Goal: Find specific page/section: Find specific page/section

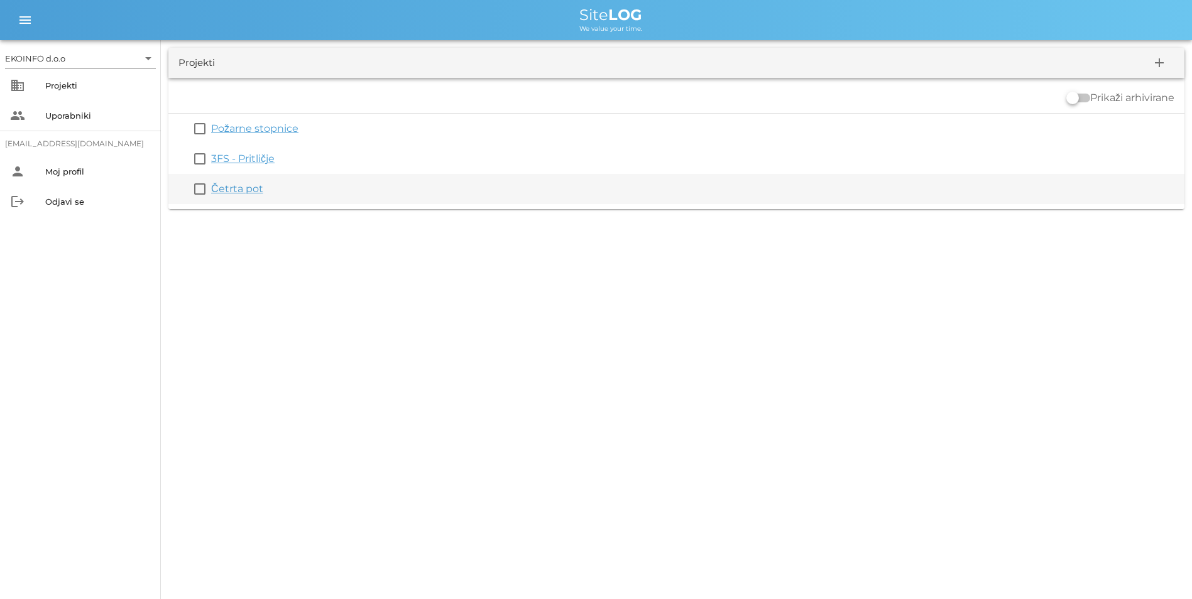
click at [232, 189] on link "Četrta pot" at bounding box center [237, 189] width 52 height 12
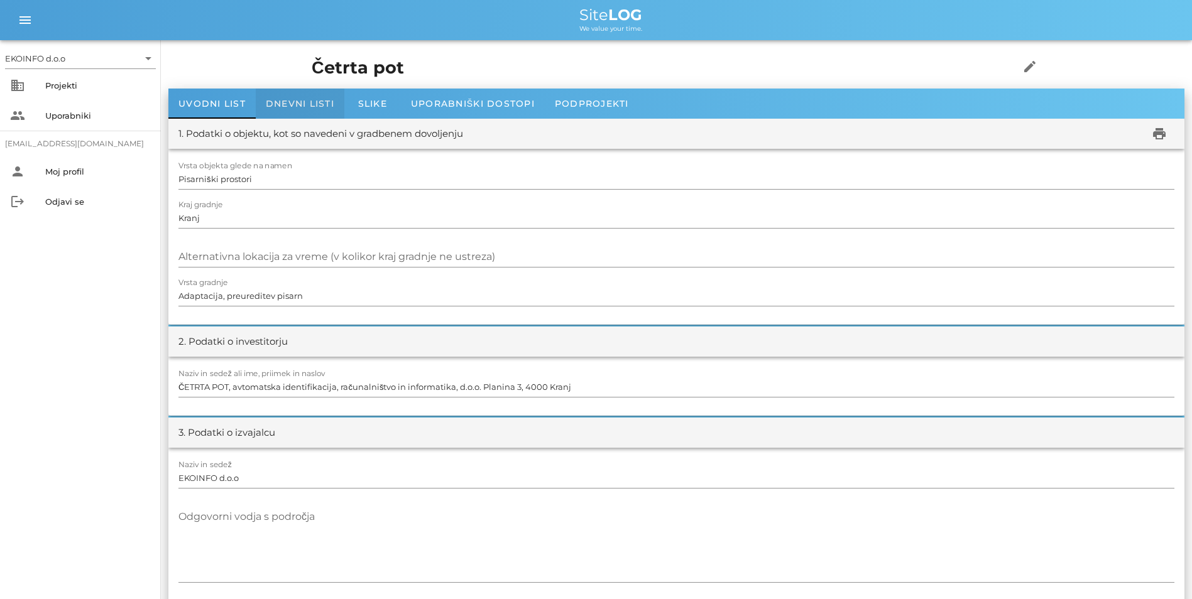
click at [292, 98] on span "Dnevni listi" at bounding box center [300, 103] width 68 height 11
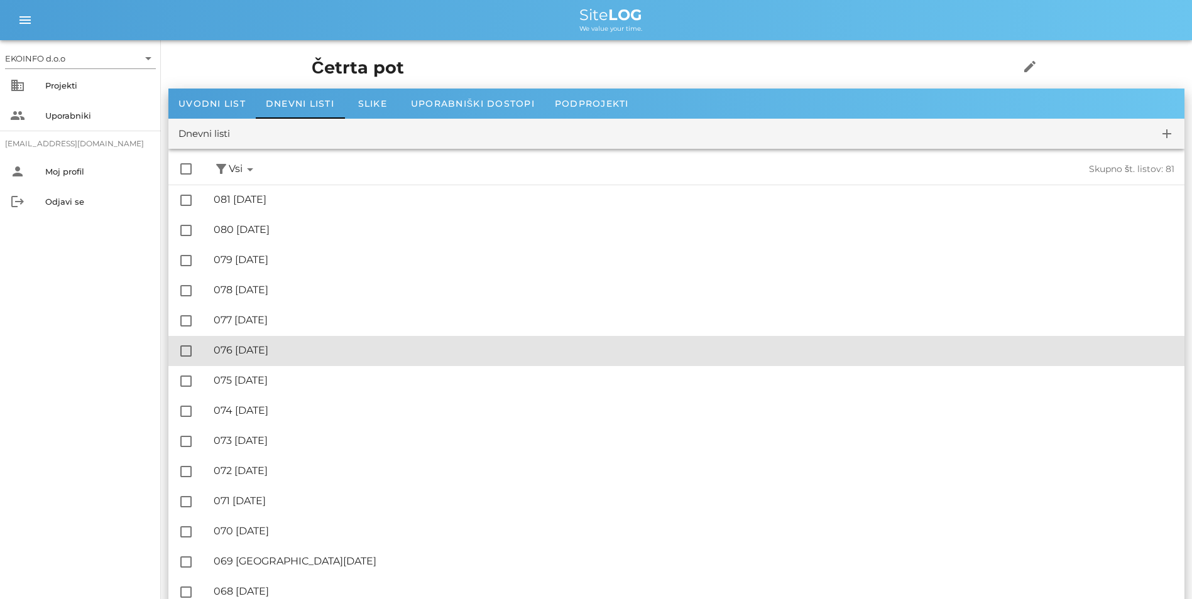
click at [289, 344] on div "🔏 076 [DATE]" at bounding box center [694, 350] width 961 height 12
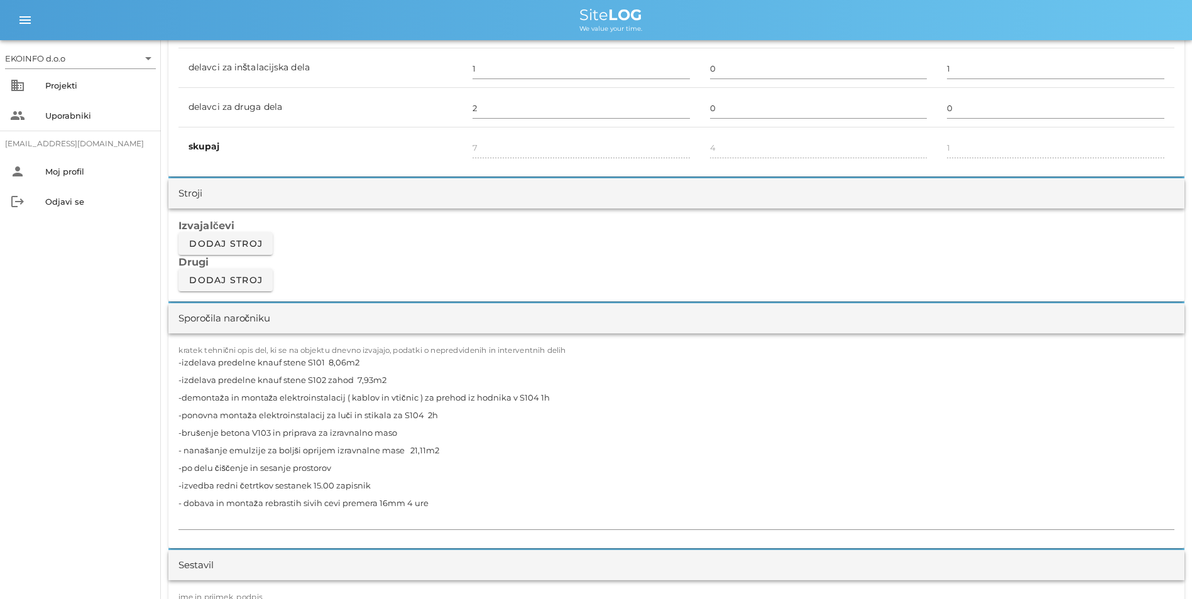
scroll to position [943, 0]
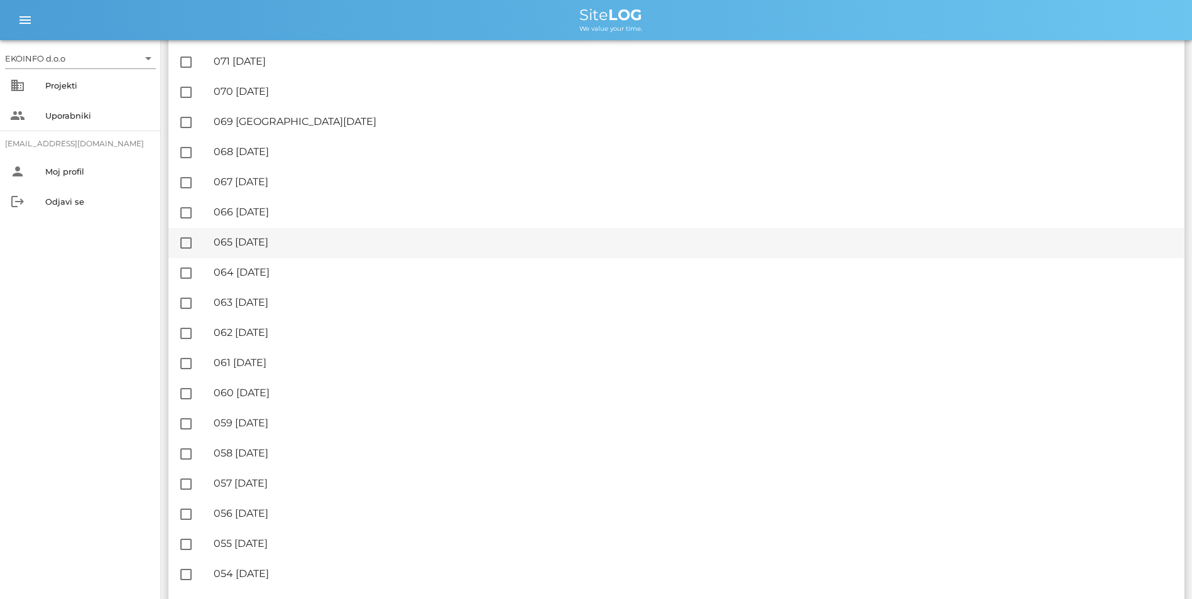
scroll to position [63, 0]
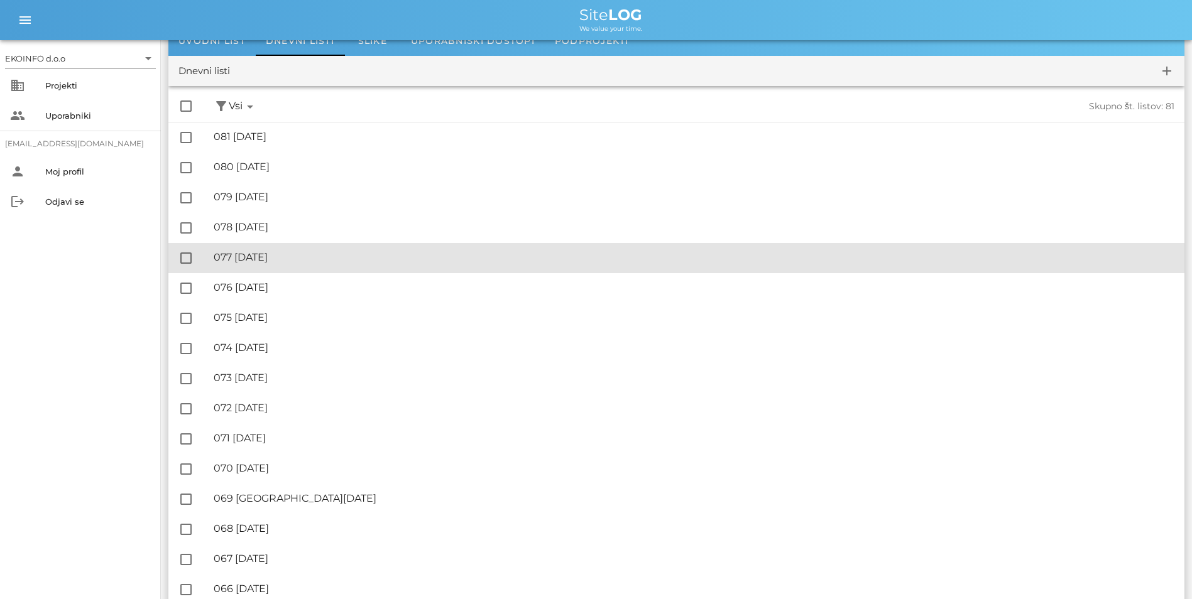
click at [296, 253] on div "🔏 077 [DATE]" at bounding box center [694, 257] width 961 height 12
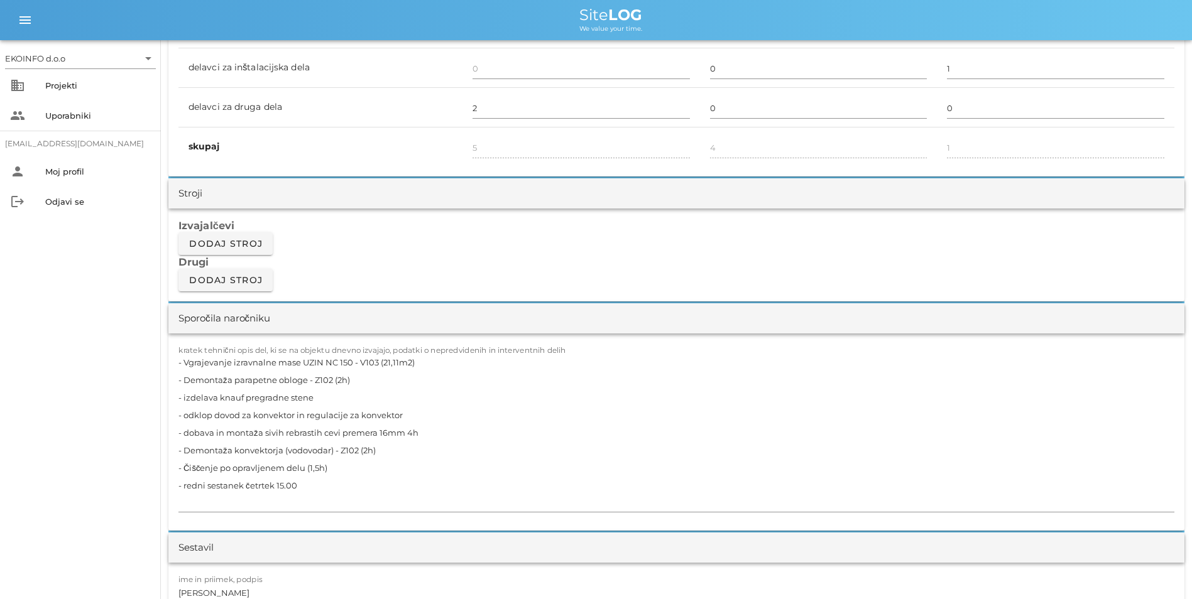
scroll to position [943, 0]
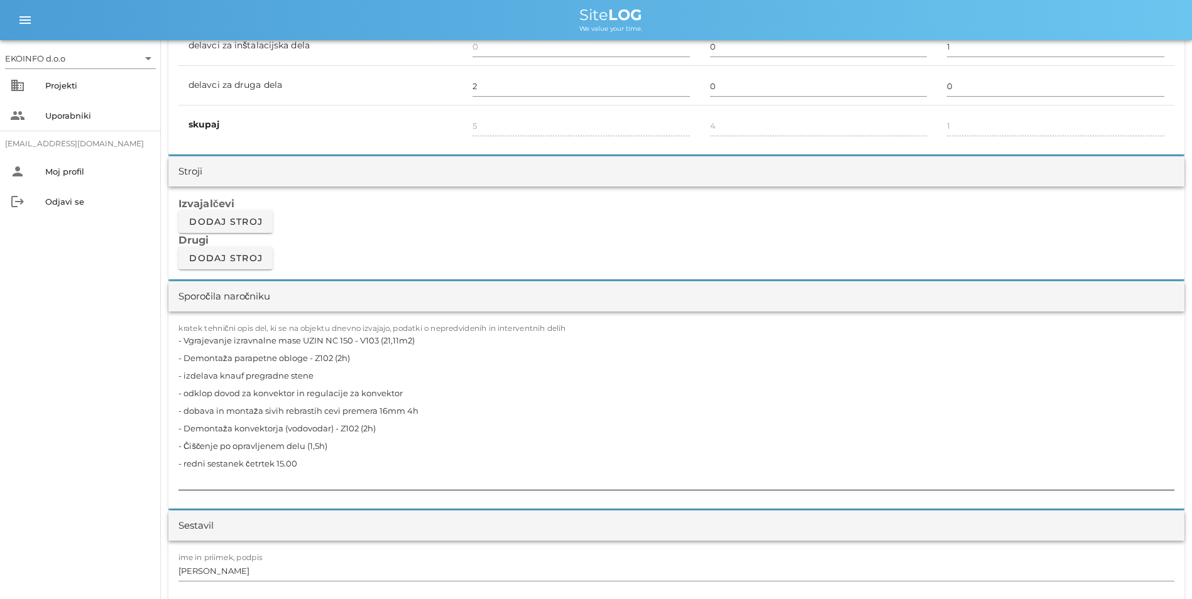
click at [295, 358] on textarea "- Vgrajevanje izravnalne mase UZIN NC 150 - V103 (21,11m2) - Demontaža parapetn…" at bounding box center [676, 411] width 996 height 158
click at [645, 476] on textarea "- Vgrajevanje izravnalne mase UZIN NC 150 - V103 (21,11m2) - Demontaža parapetn…" at bounding box center [676, 411] width 996 height 158
click at [636, 464] on textarea "- Vgrajevanje izravnalne mase UZIN NC 150 - V103 (21,11m2) - Demontaža parapetn…" at bounding box center [676, 411] width 996 height 158
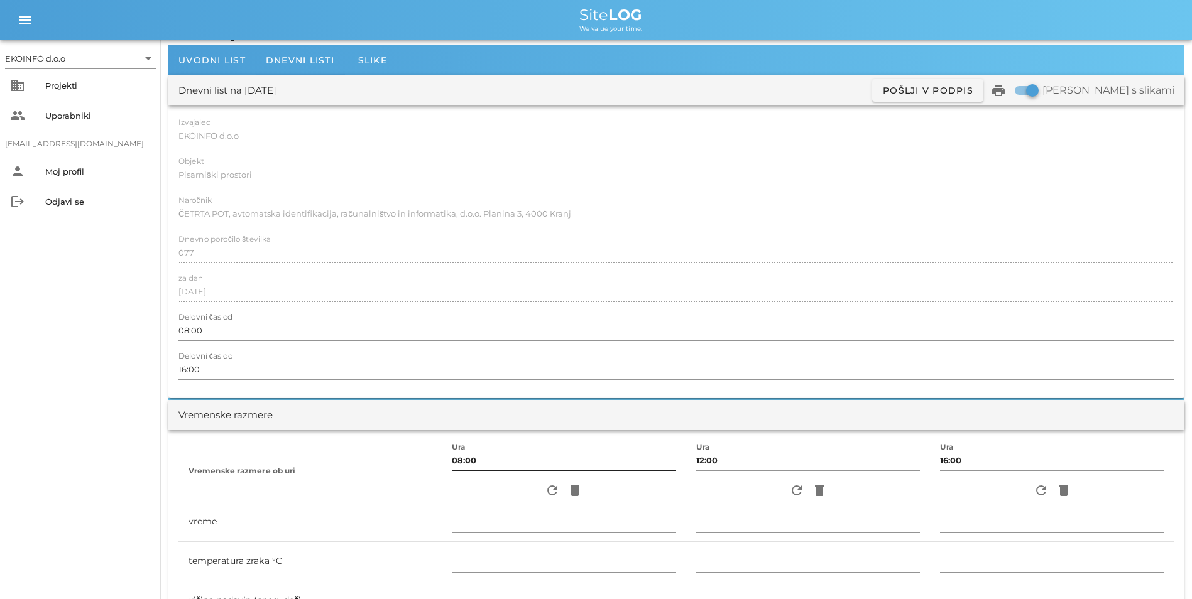
scroll to position [0, 0]
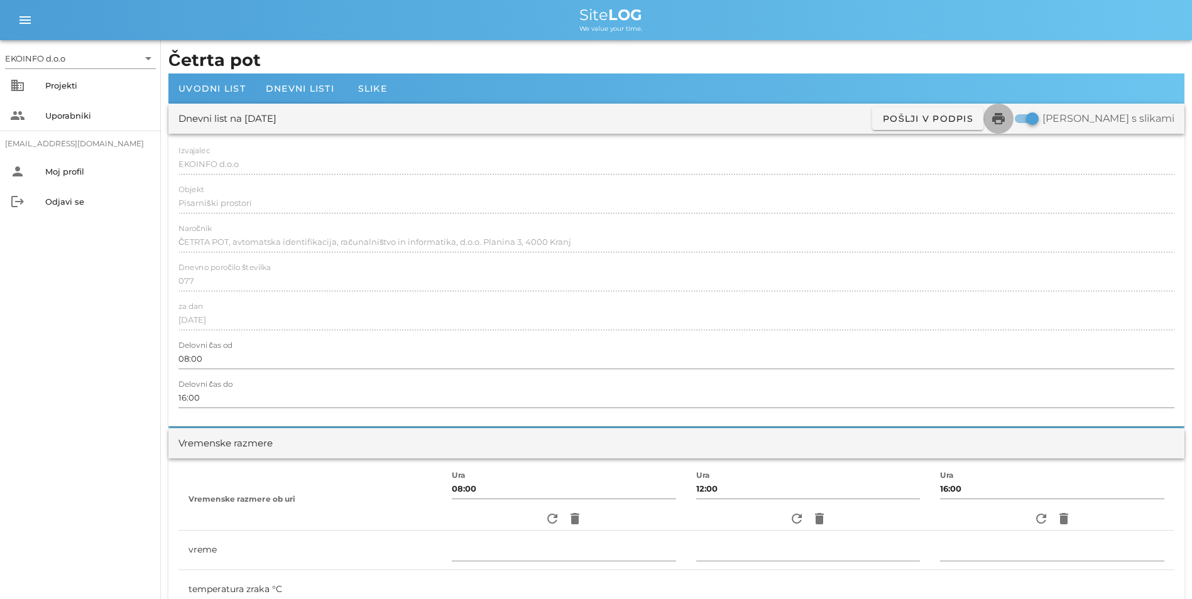
click at [1006, 124] on icon "print" at bounding box center [998, 118] width 15 height 15
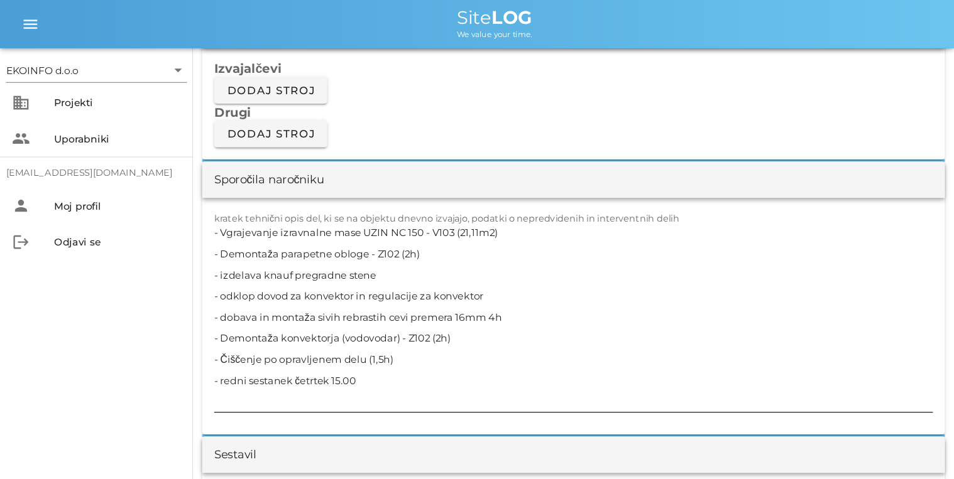
scroll to position [1089, 0]
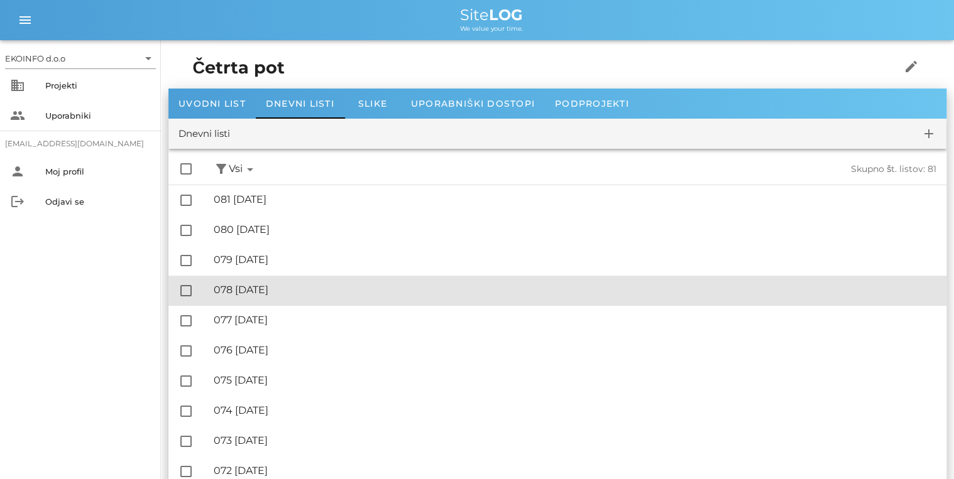
click at [297, 300] on div "🔏 078 [DATE] ✓ Podpisal: Nadzornik ✓ Podpisal: Sestavljalec ✓ Podpisal: Odgovor…" at bounding box center [575, 290] width 723 height 28
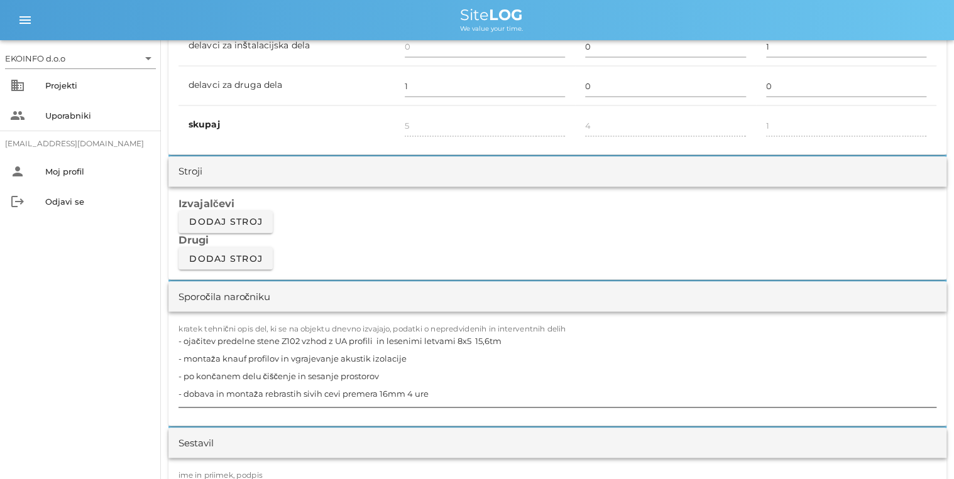
scroll to position [955, 0]
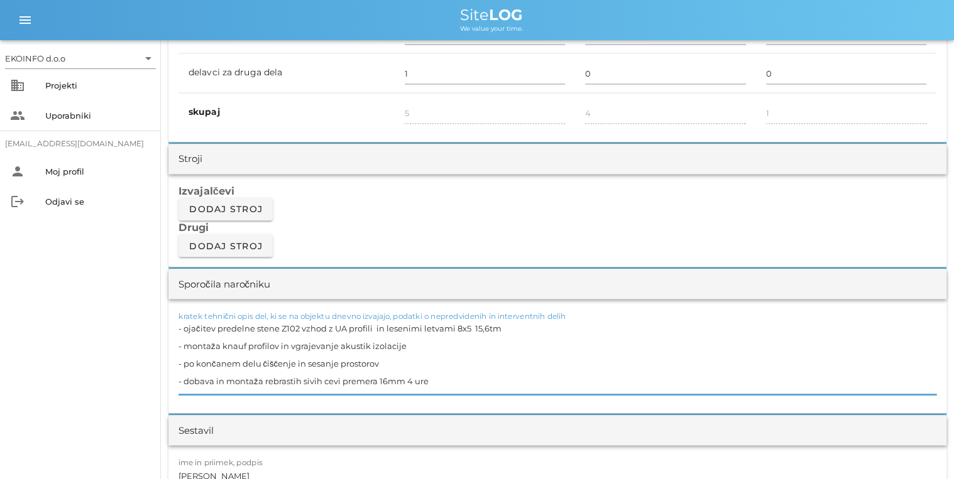
click at [631, 346] on textarea "- ojačitev predelne stene Z102 vzhod z UA profili in lesenimi letvami 8x5 15,6t…" at bounding box center [557, 356] width 758 height 75
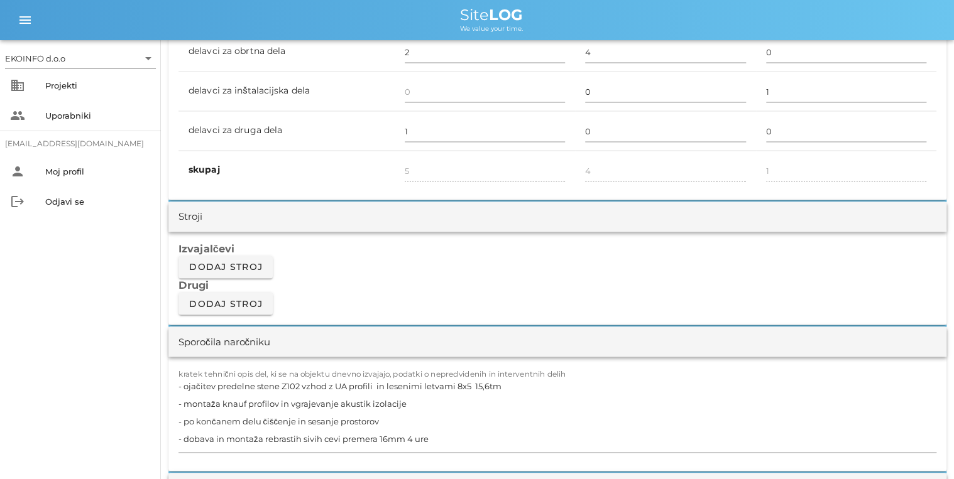
scroll to position [1005, 0]
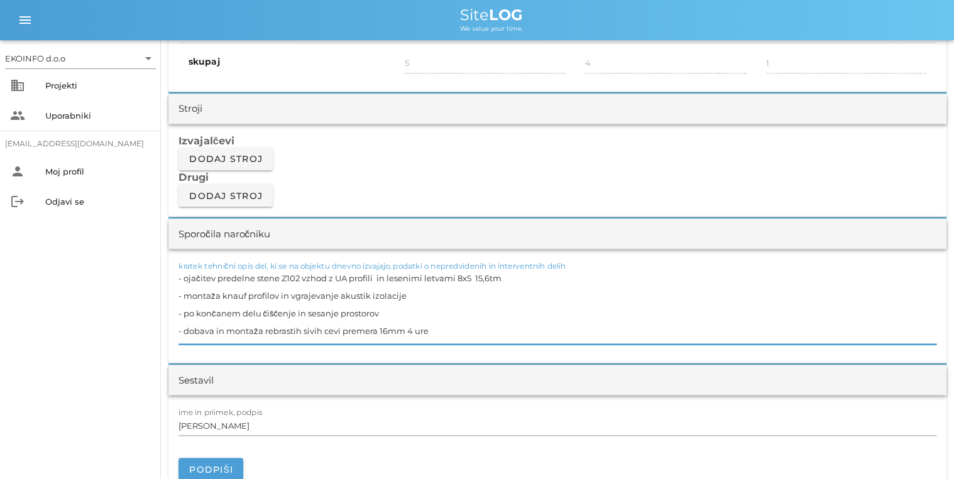
drag, startPoint x: 185, startPoint y: 297, endPoint x: 417, endPoint y: 299, distance: 231.9
click at [417, 299] on textarea "- ojačitev predelne stene Z102 vzhod z UA profili in lesenimi letvami 8x5 15,6t…" at bounding box center [557, 306] width 758 height 75
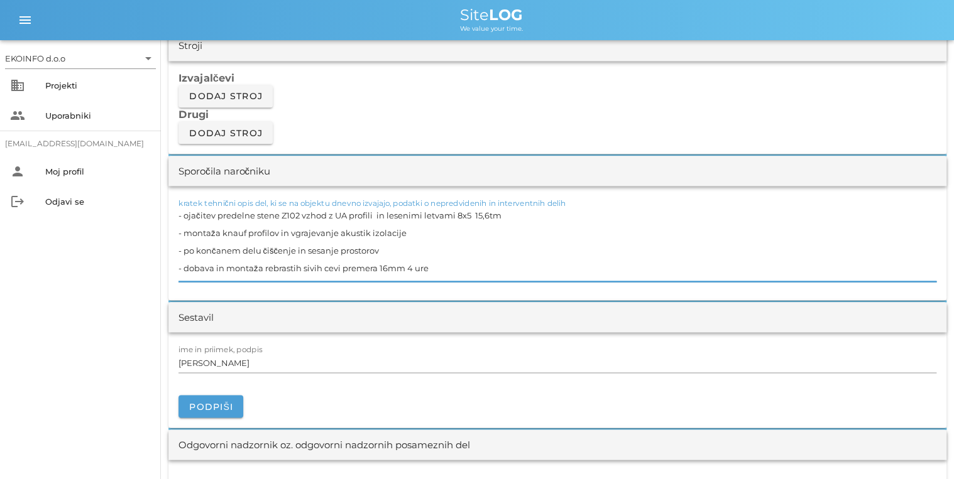
scroll to position [1106, 0]
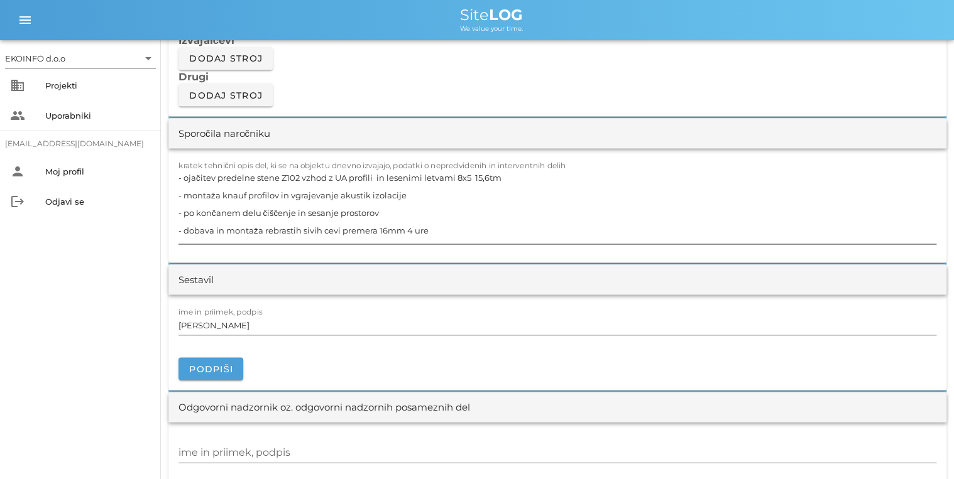
drag, startPoint x: 326, startPoint y: 199, endPoint x: 335, endPoint y: 194, distance: 10.7
click at [327, 199] on textarea "- ojačitev predelne stene Z102 vzhod z UA profili in lesenimi letvami 8x5 15,6t…" at bounding box center [557, 205] width 758 height 75
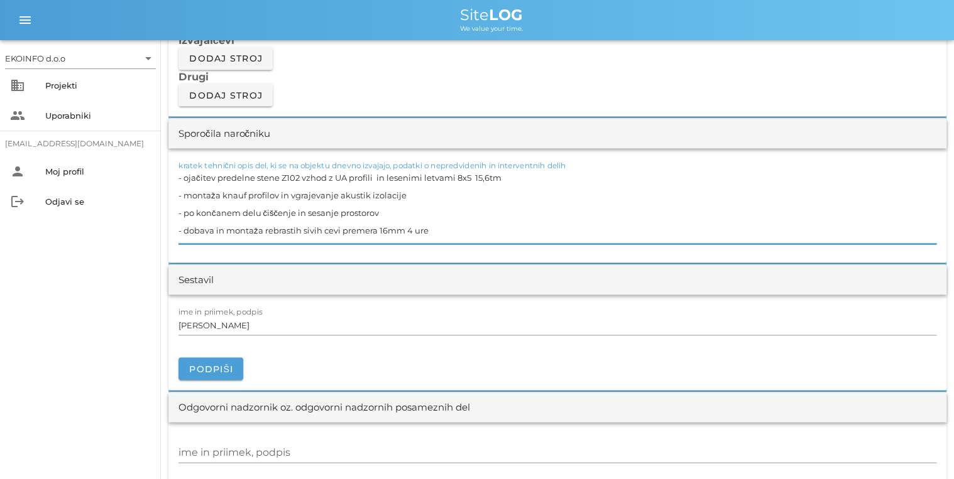
click at [417, 194] on textarea "- ojačitev predelne stene Z102 vzhod z UA profili in lesenimi letvami 8x5 15,6t…" at bounding box center [557, 205] width 758 height 75
click at [439, 211] on textarea "- ojačitev predelne stene Z102 vzhod z UA profili in lesenimi letvami 8x5 15,6t…" at bounding box center [557, 205] width 758 height 75
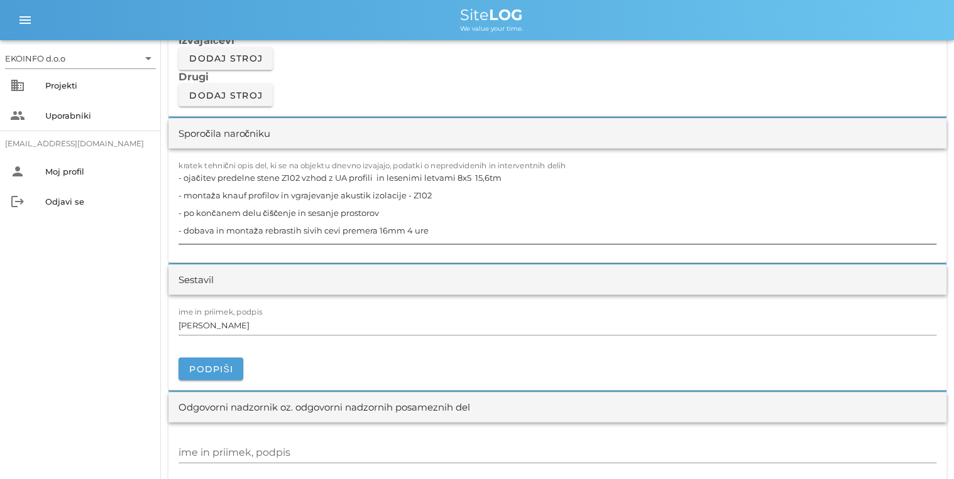
click at [390, 211] on textarea "- ojačitev predelne stene Z102 vzhod z UA profili in lesenimi letvami 8x5 15,6t…" at bounding box center [557, 205] width 758 height 75
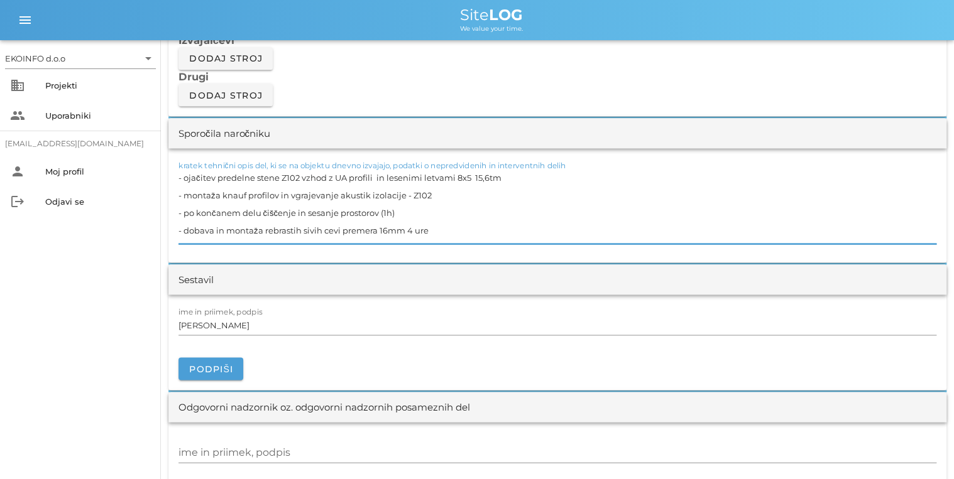
click at [427, 259] on div "kratek tehnični opis del, ki se na objektu dnevno izvajajo, podatki o nepredvid…" at bounding box center [557, 205] width 778 height 114
click at [357, 197] on textarea "- ojačitev predelne stene Z102 vzhod z UA profili in lesenimi letvami 8x5 15,6t…" at bounding box center [557, 205] width 758 height 75
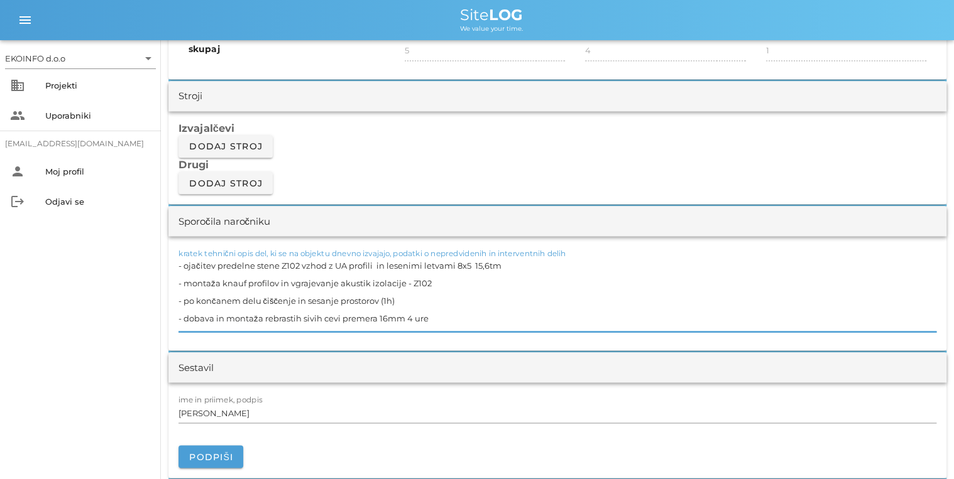
scroll to position [1005, 0]
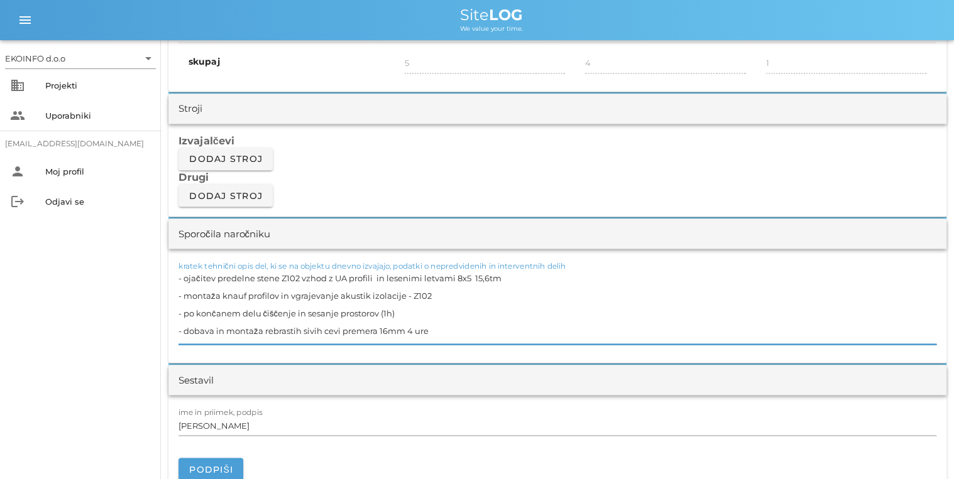
click at [404, 304] on textarea "- ojačitev predelne stene Z102 vzhod z UA profili in lesenimi letvami 8x5 15,6t…" at bounding box center [557, 306] width 758 height 75
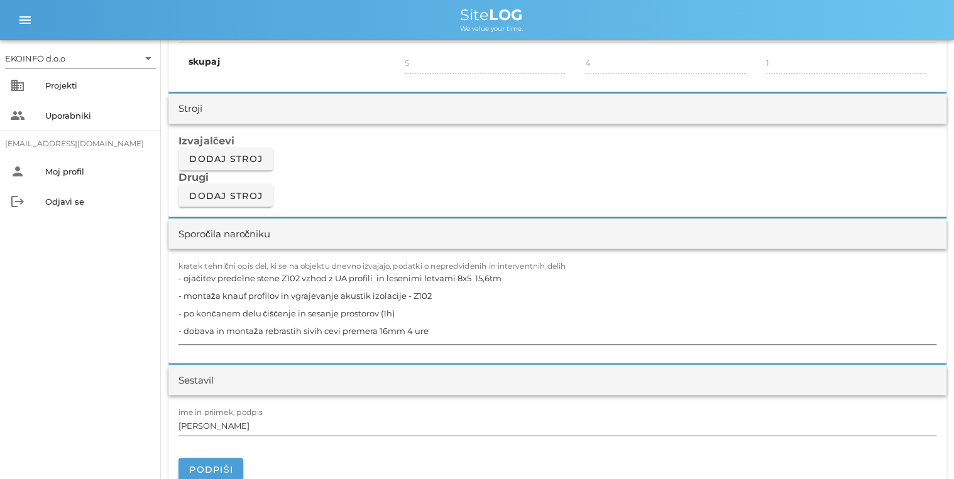
click at [430, 299] on textarea "- ojačitev predelne stene Z102 vzhod z UA profili in lesenimi letvami 8x5 15,6t…" at bounding box center [557, 306] width 758 height 75
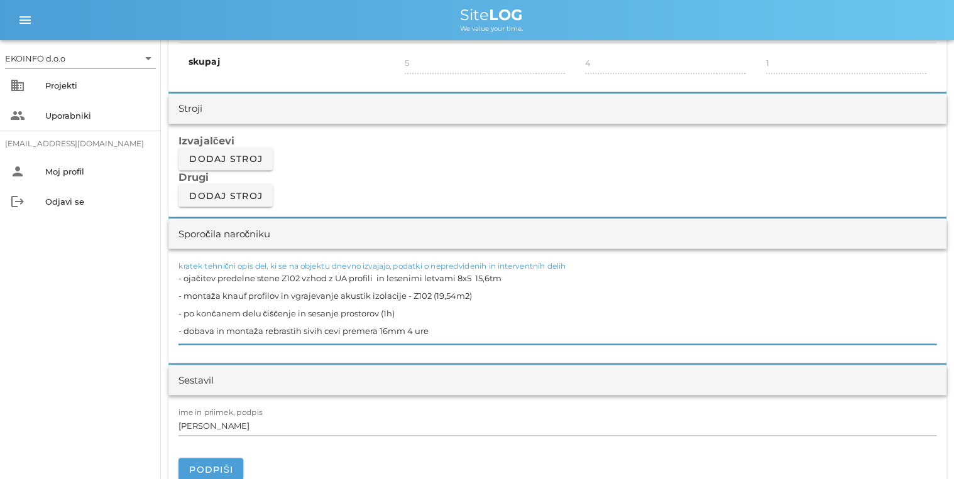
click at [457, 313] on textarea "- ojačitev predelne stene Z102 vzhod z UA profili in lesenimi letvami 8x5 15,6t…" at bounding box center [557, 306] width 758 height 75
type textarea "- ojačitev predelne stene Z102 vzhod z UA profili in lesenimi letvami 8x5 15,6t…"
click at [488, 310] on textarea "- ojačitev predelne stene Z102 vzhod z UA profili in lesenimi letvami 8x5 15,6t…" at bounding box center [557, 306] width 758 height 75
drag, startPoint x: 442, startPoint y: 327, endPoint x: 176, endPoint y: 283, distance: 270.0
click at [176, 283] on div "kratek tehnični opis del, ki se na objektu dnevno izvajajo, podatki o nepredvid…" at bounding box center [557, 306] width 778 height 114
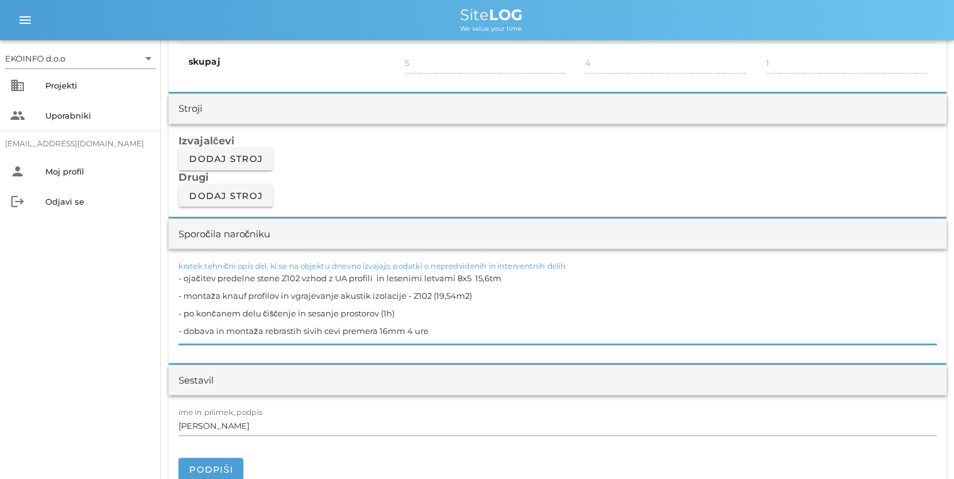
click at [442, 327] on textarea "- ojačitev predelne stene Z102 vzhod z UA profili in lesenimi letvami 8x5 15,6t…" at bounding box center [557, 306] width 758 height 75
drag, startPoint x: 442, startPoint y: 327, endPoint x: 495, endPoint y: 280, distance: 70.3
click at [495, 280] on textarea "- ojačitev predelne stene Z102 vzhod z UA profili in lesenimi letvami 8x5 15,6t…" at bounding box center [557, 306] width 758 height 75
click at [493, 302] on textarea "- ojačitev predelne stene Z102 vzhod z UA profili in lesenimi letvami 8x5 15,6t…" at bounding box center [557, 306] width 758 height 75
click at [471, 328] on textarea "- ojačitev predelne stene Z102 vzhod z UA profili in lesenimi letvami 8x5 15,6t…" at bounding box center [557, 306] width 758 height 75
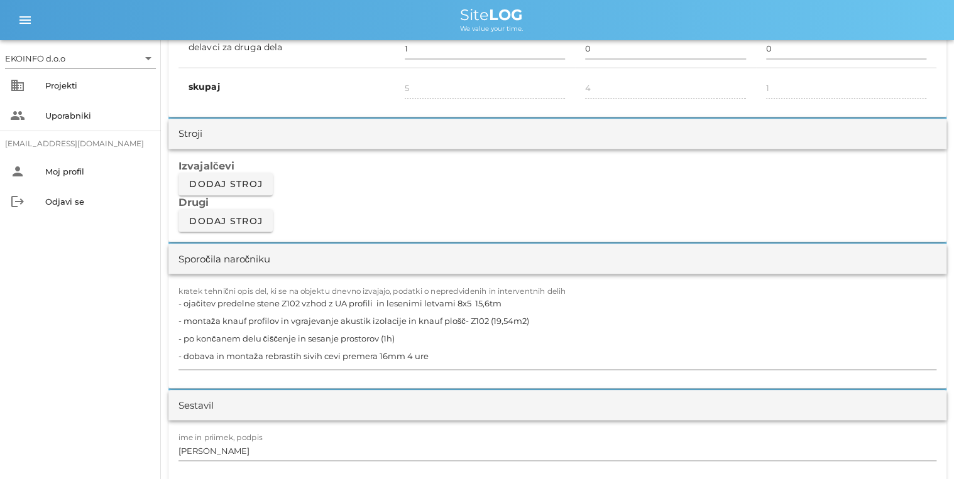
scroll to position [1005, 0]
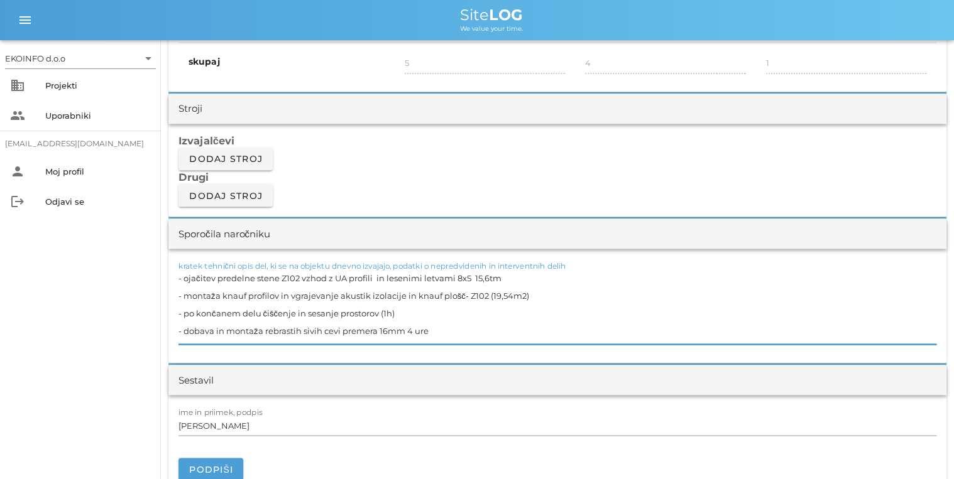
click at [589, 300] on textarea "- ojačitev predelne stene Z102 vzhod z UA profili in lesenimi letvami 8x5 15,6t…" at bounding box center [557, 306] width 758 height 75
drag, startPoint x: 439, startPoint y: 327, endPoint x: 173, endPoint y: 280, distance: 270.0
click at [173, 280] on div "kratek tehnični opis del, ki se na objektu dnevno izvajajo, podatki o nepredvid…" at bounding box center [557, 306] width 778 height 114
click at [460, 309] on textarea "- ojačitev predelne stene Z102 vzhod z UA profili in lesenimi letvami 8x5 15,6t…" at bounding box center [557, 306] width 758 height 75
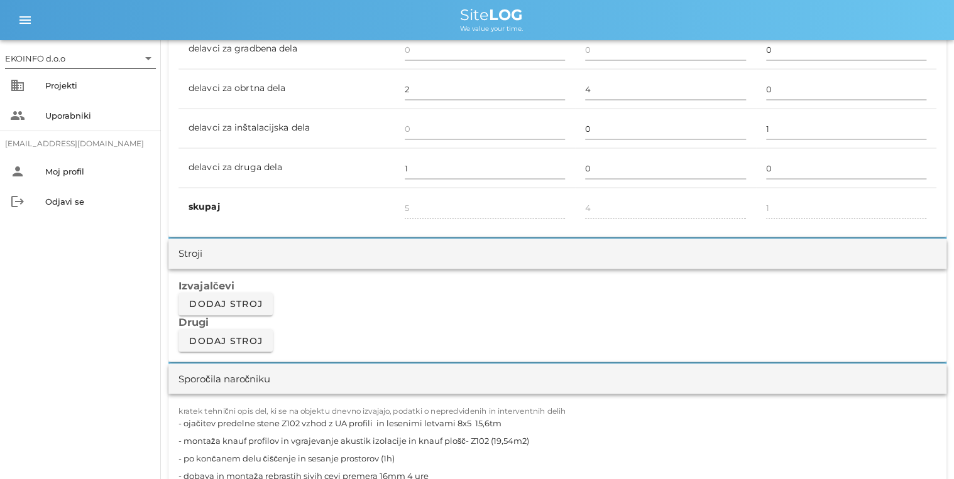
scroll to position [855, 0]
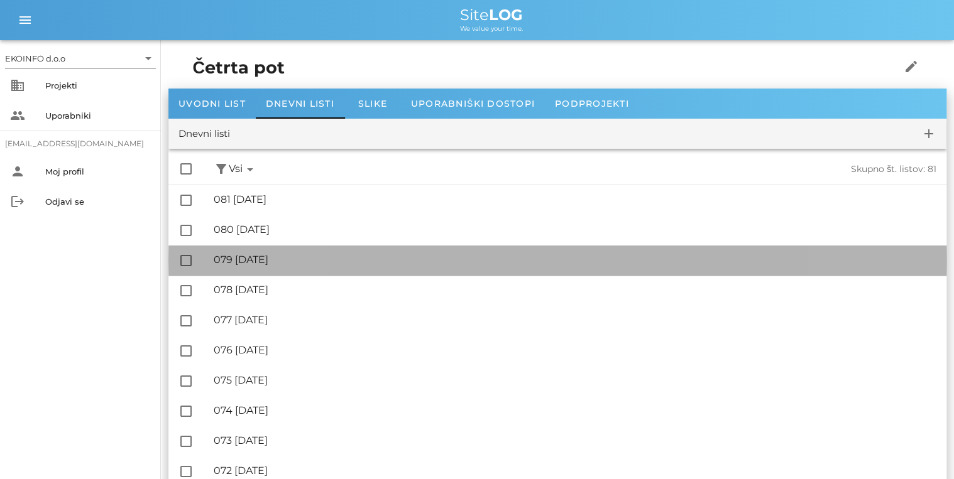
click at [292, 260] on div "🔏 079 sobota, 13.09.2025" at bounding box center [575, 260] width 723 height 12
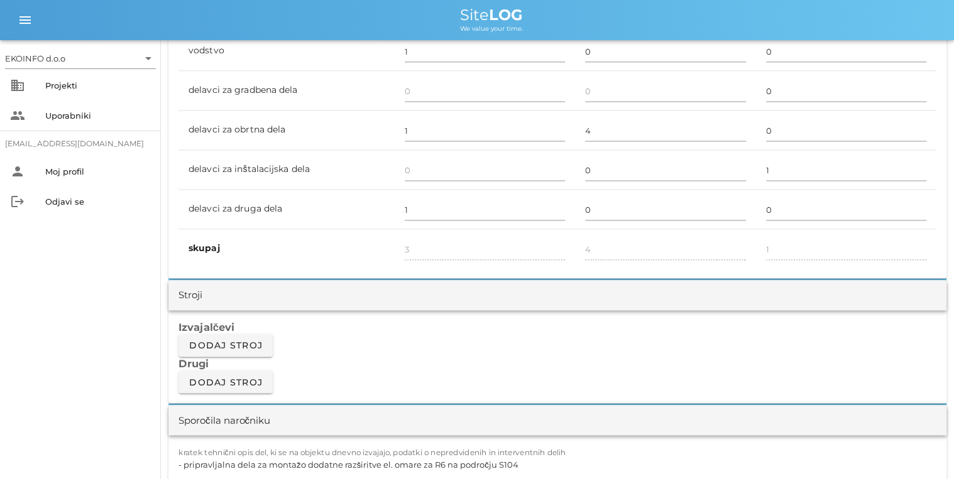
scroll to position [1005, 0]
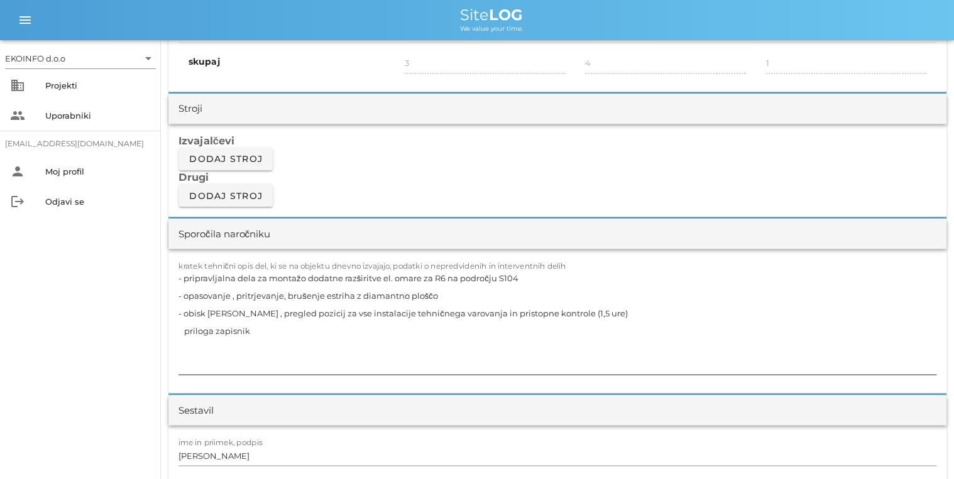
click at [450, 294] on textarea "- pripravljalna dela za montažo dodatne razširitve el. omare za R6 na področju …" at bounding box center [557, 322] width 758 height 106
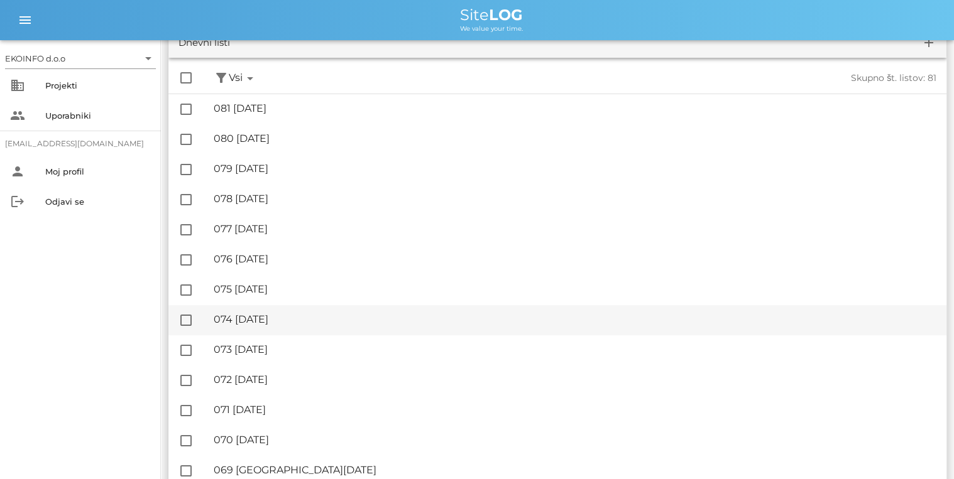
scroll to position [101, 0]
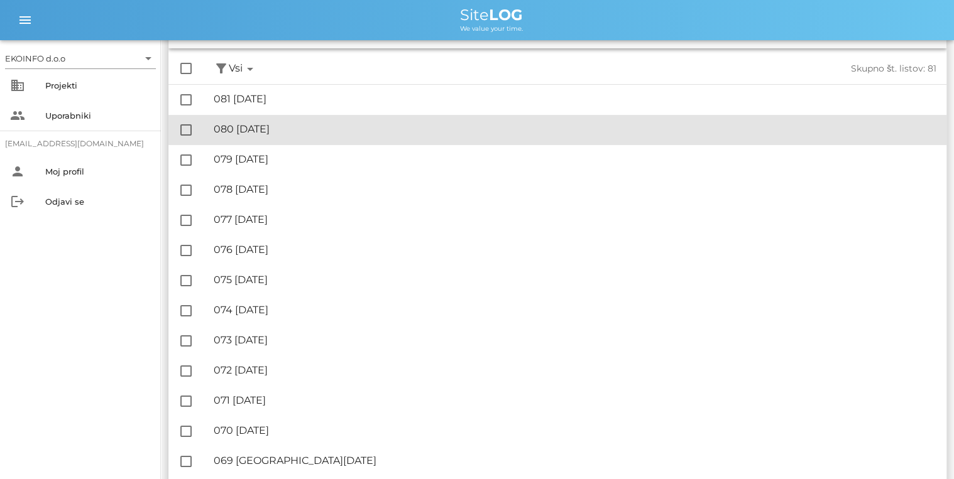
click at [310, 136] on div "🔏 080 nedelja, 14.09.2025 ✓ Podpisal: Nadzornik ✓ Podpisal: Sestavljalec ✓ Podp…" at bounding box center [575, 130] width 723 height 28
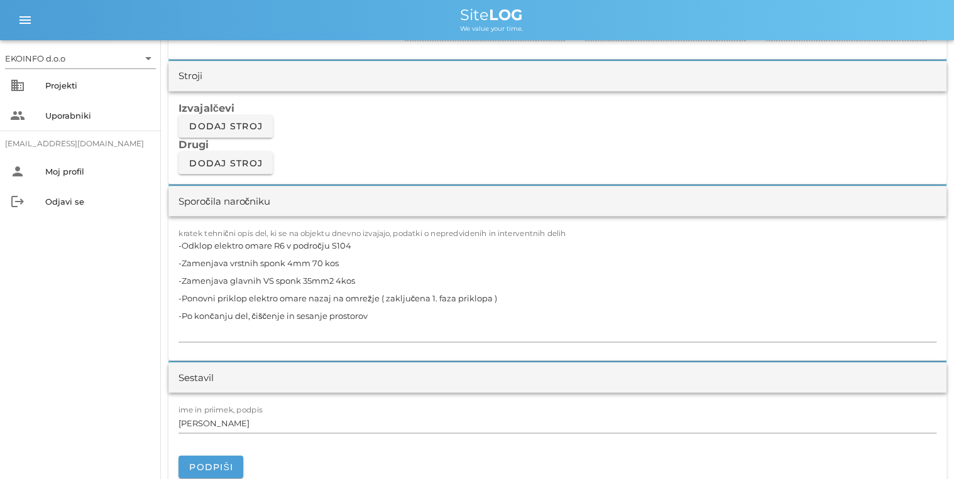
scroll to position [1056, 0]
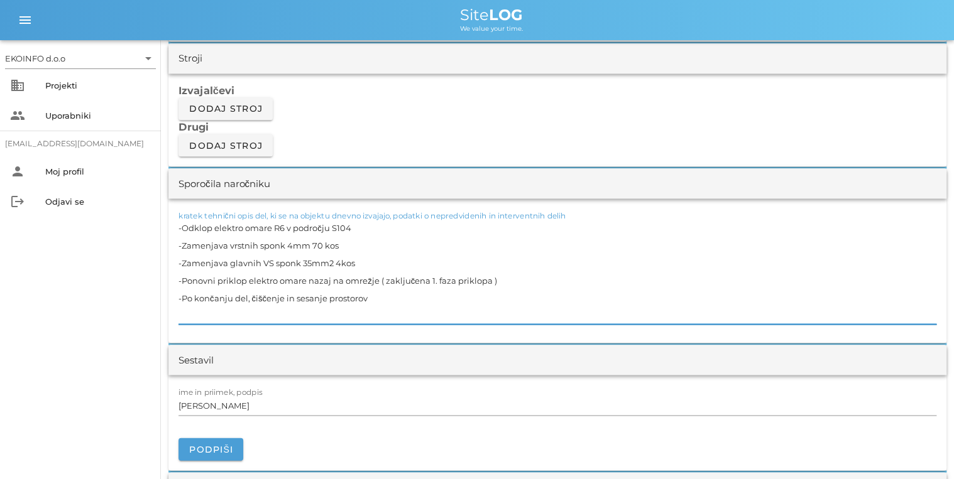
click at [364, 256] on textarea "-Odklop elektro omare R6 v področju S104 -Zamenjava vrstnih sponk 4mm 70 kos -Z…" at bounding box center [557, 272] width 758 height 106
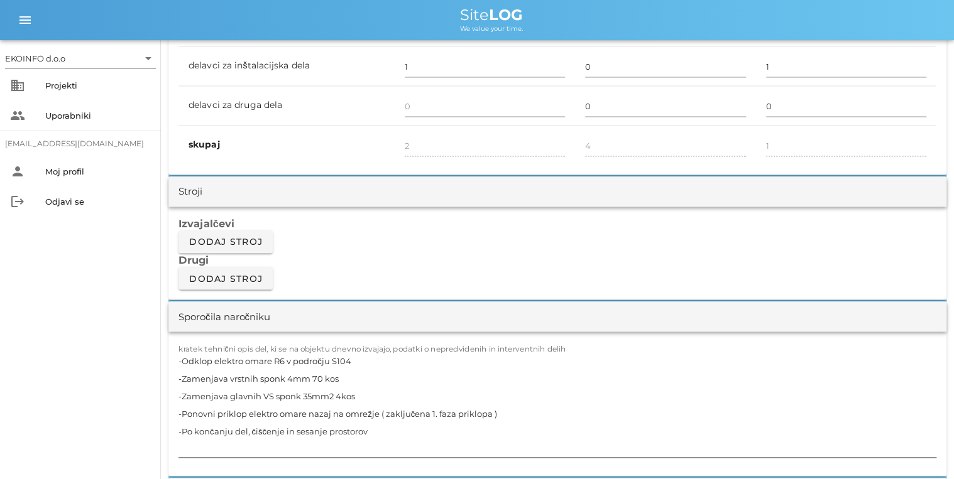
scroll to position [905, 0]
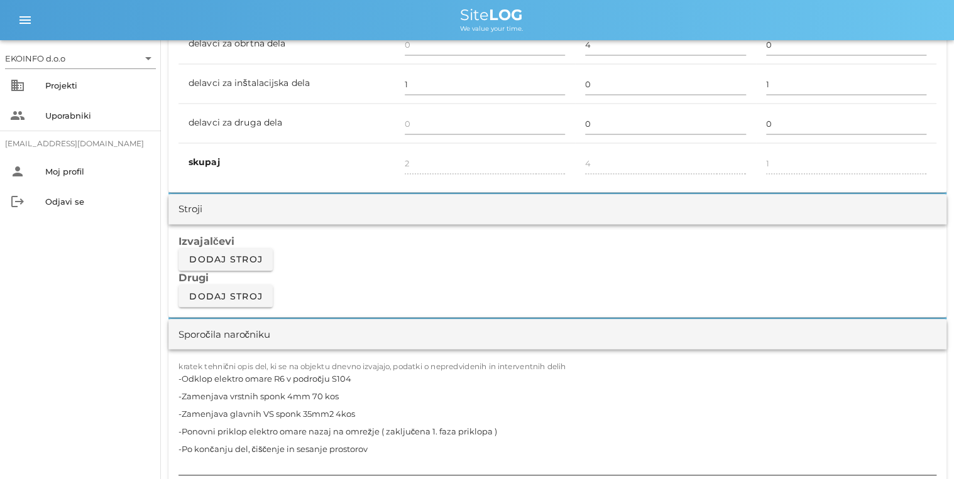
click at [347, 420] on textarea "-Odklop elektro omare R6 v področju S104 -Zamenjava vrstnih sponk 4mm 70 kos -Z…" at bounding box center [557, 422] width 758 height 106
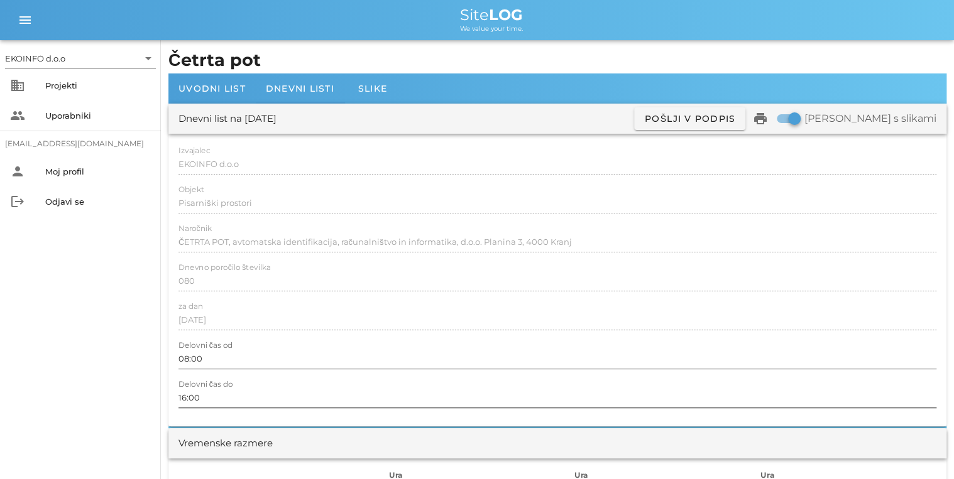
scroll to position [50, 0]
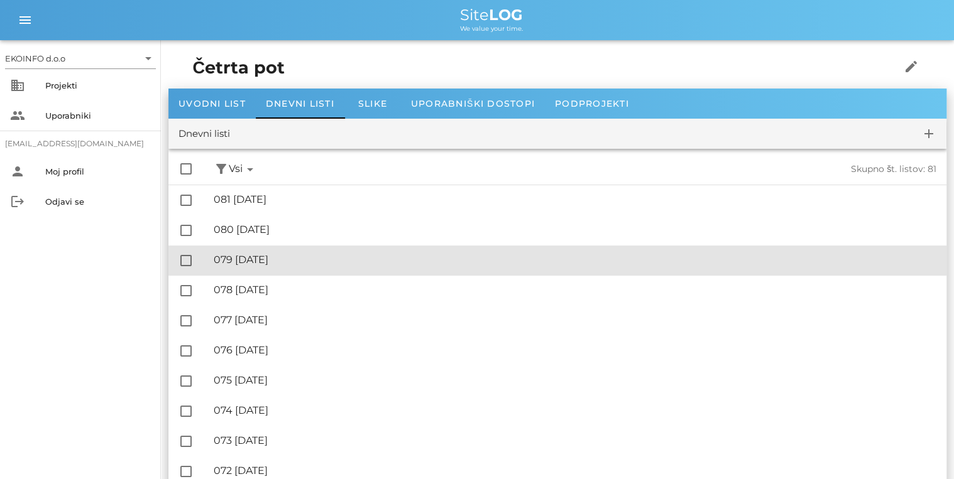
click at [256, 258] on div "🔏 079 sobota, 13.09.2025" at bounding box center [575, 260] width 723 height 12
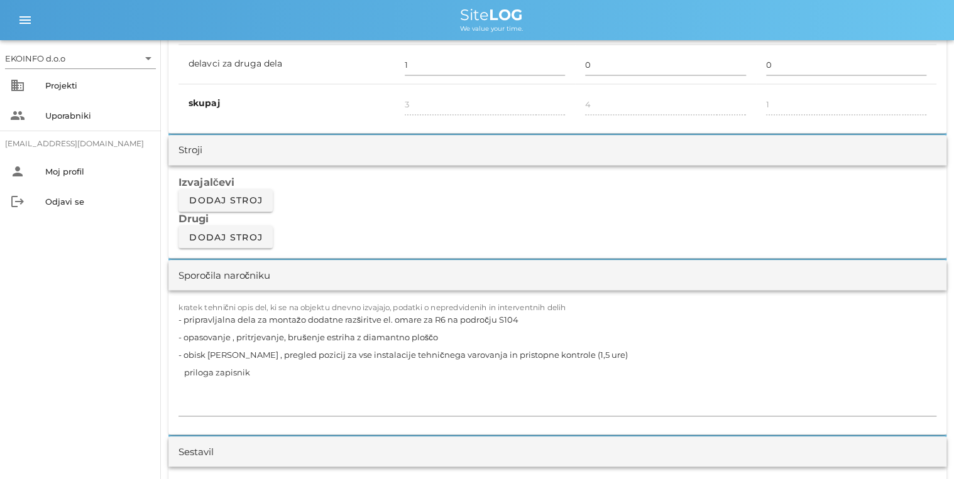
scroll to position [1005, 0]
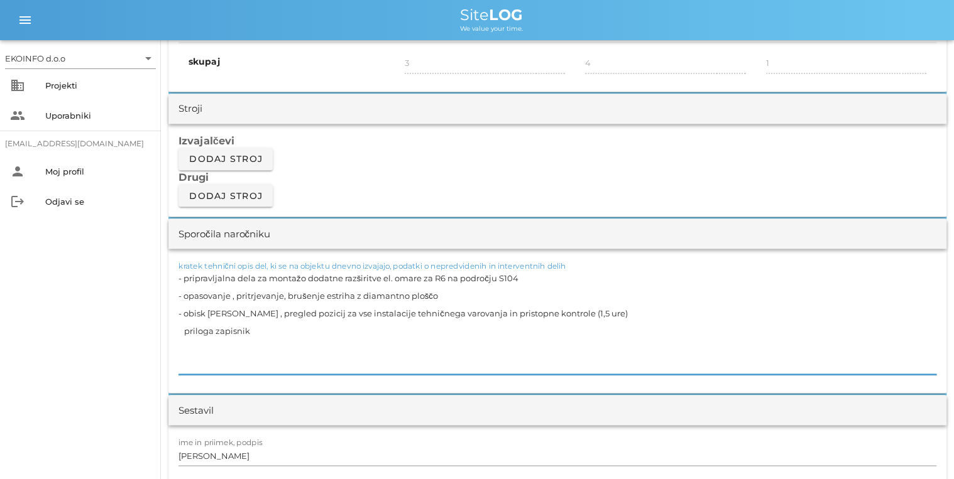
click at [446, 288] on textarea "- pripravljalna dela za montažo dodatne razširitve el. omare za R6 na področju …" at bounding box center [557, 322] width 758 height 106
click at [489, 287] on textarea "- pripravljalna dela za montažo dodatne razširitve el. omare za R6 na področju …" at bounding box center [557, 322] width 758 height 106
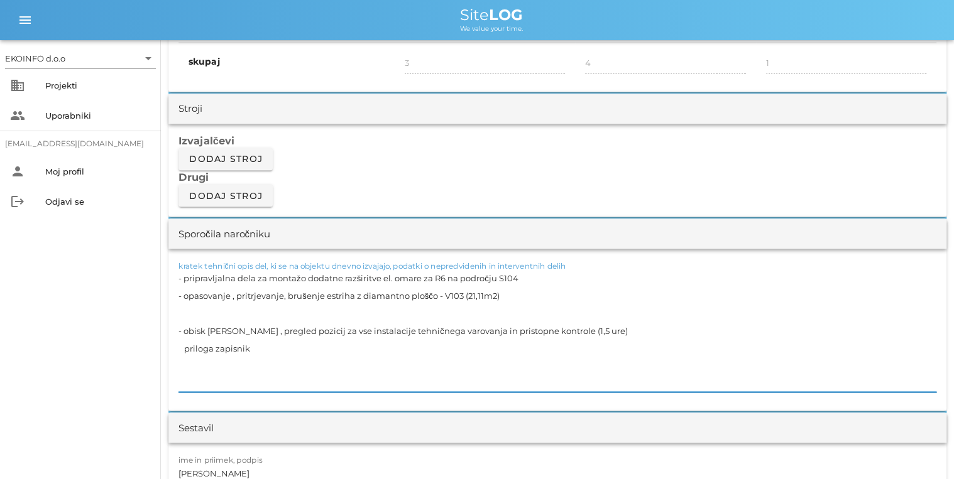
click at [525, 302] on textarea "- pripravljalna dela za montažo dodatne razširitve el. omare za R6 na področju …" at bounding box center [557, 330] width 758 height 123
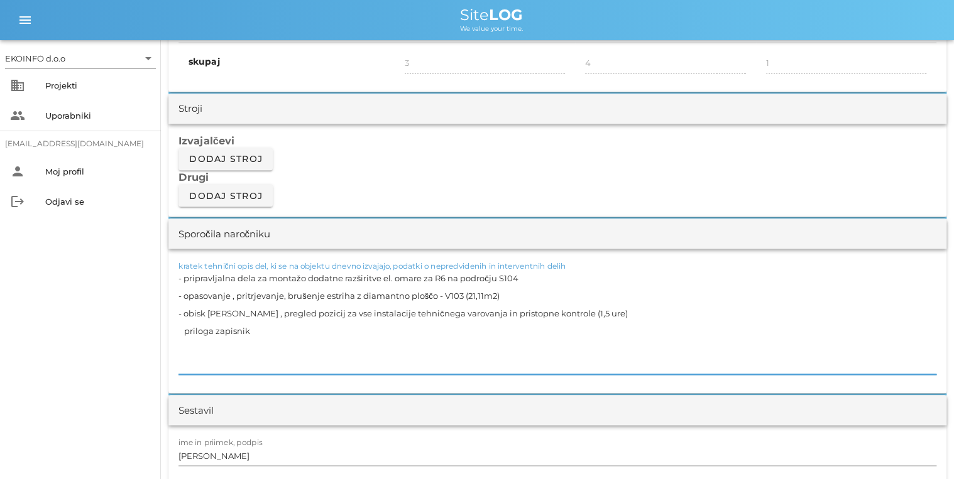
type textarea "- pripravljalna dela za montažo dodatne razširitve el. omare za R6 na področju …"
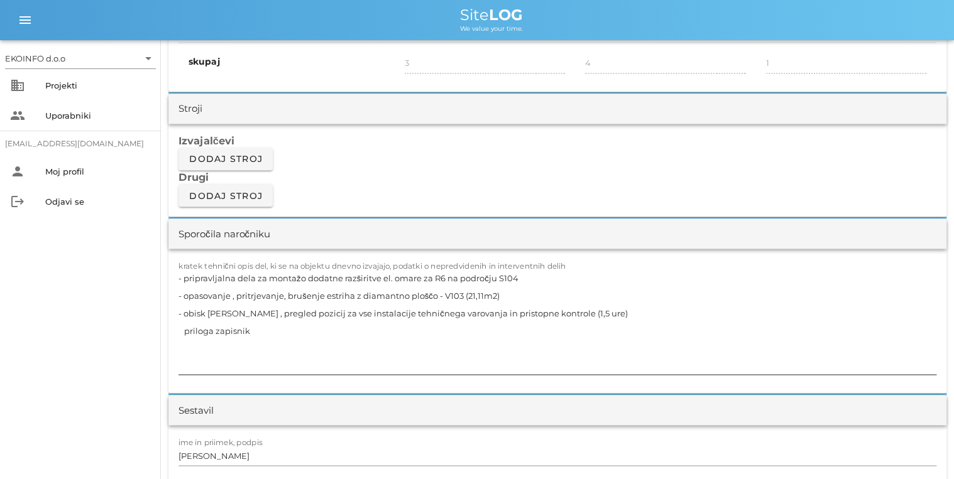
click at [359, 273] on textarea "- pripravljalna dela za montažo dodatne razširitve el. omare za R6 na področju …" at bounding box center [557, 322] width 758 height 106
click at [676, 319] on textarea "- pripravljalna dela za montažo dodatne razširitve el. omare za R6 na področju …" at bounding box center [557, 322] width 758 height 106
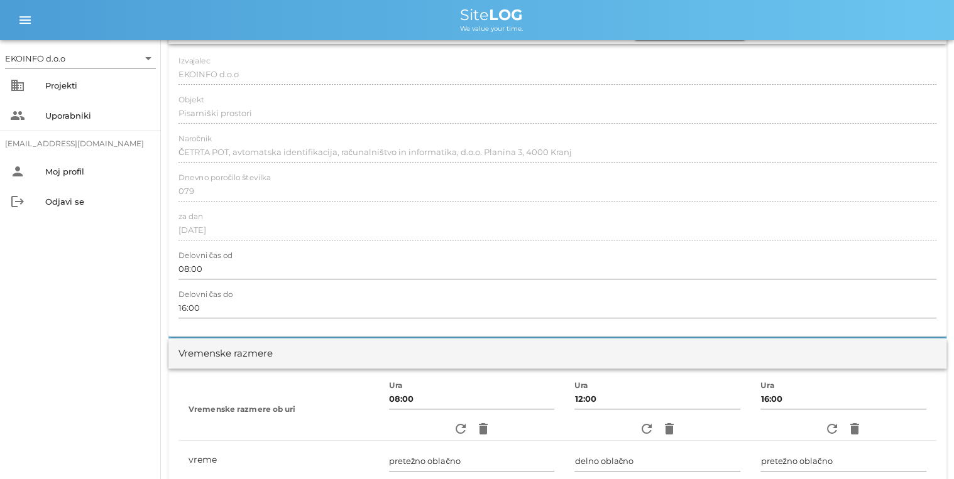
scroll to position [0, 0]
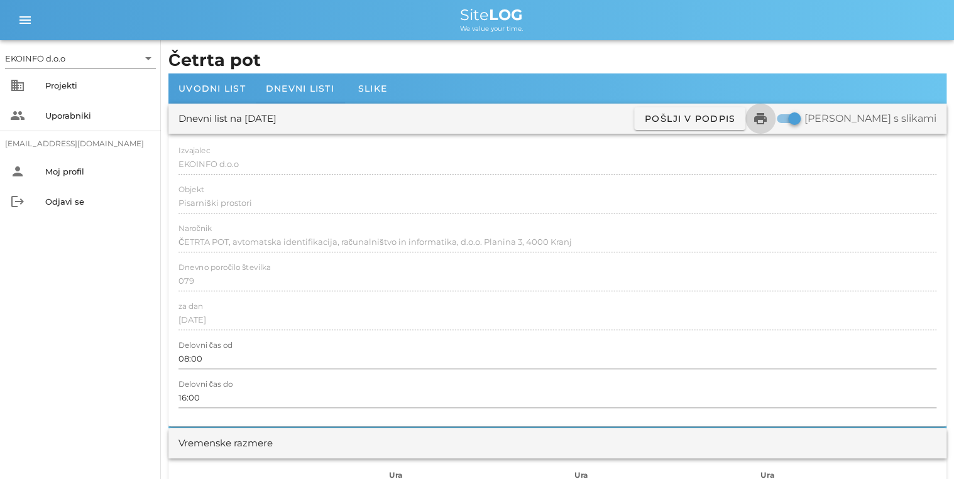
click at [768, 119] on icon "print" at bounding box center [760, 118] width 15 height 15
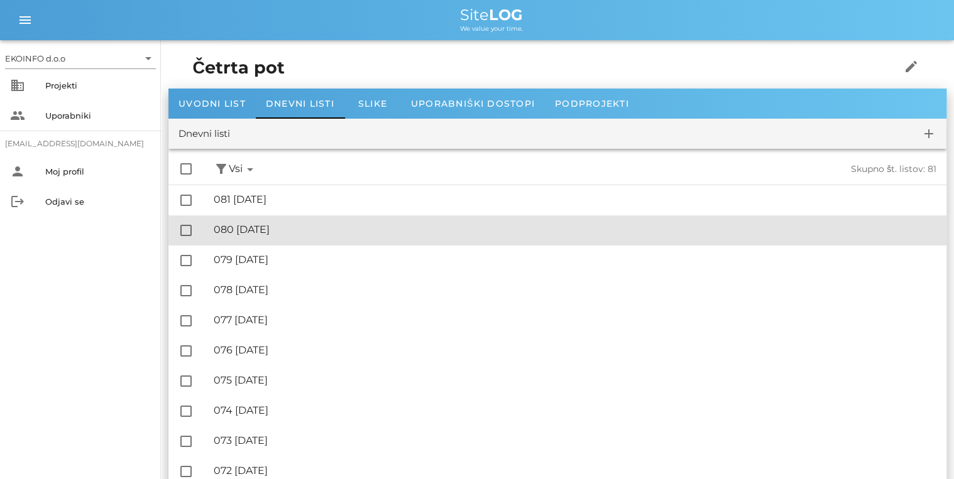
click at [236, 226] on div "🔏 080 nedelja, 14.09.2025" at bounding box center [575, 230] width 723 height 12
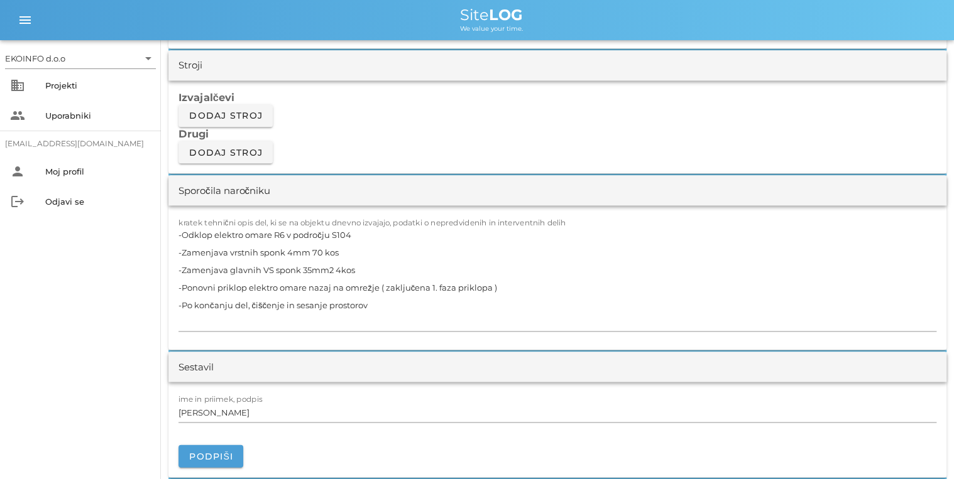
scroll to position [1056, 0]
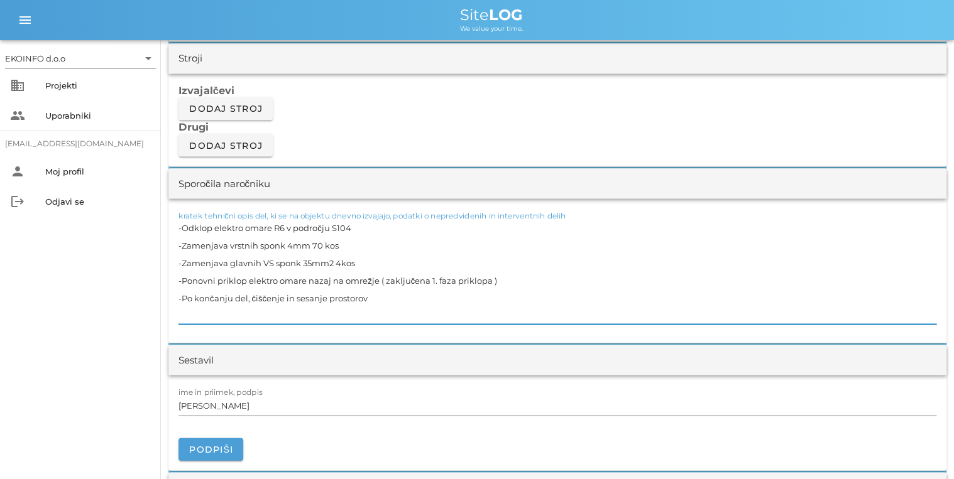
click at [263, 296] on textarea "-Odklop elektro omare R6 v področju S104 -Zamenjava vrstnih sponk 4mm 70 kos -Z…" at bounding box center [557, 272] width 758 height 106
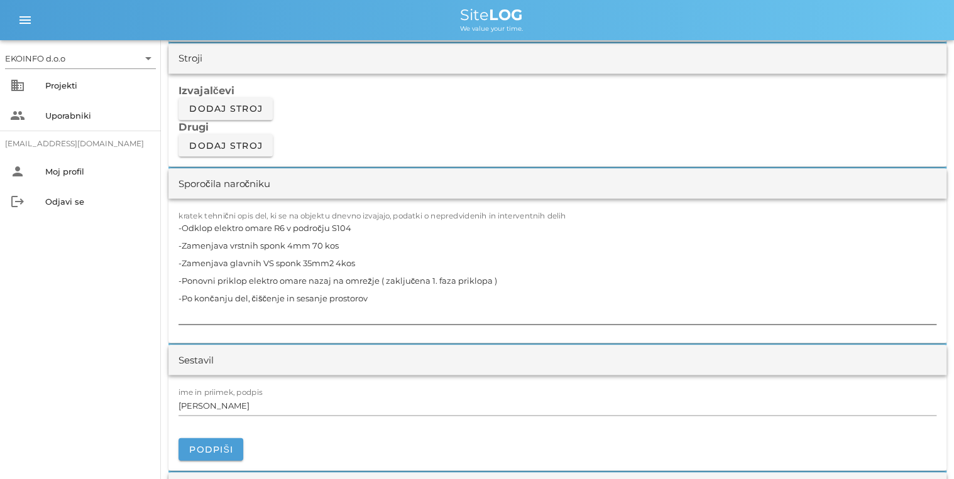
click at [669, 289] on textarea "-Odklop elektro omare R6 v področju S104 -Zamenjava vrstnih sponk 4mm 70 kos -Z…" at bounding box center [557, 272] width 758 height 106
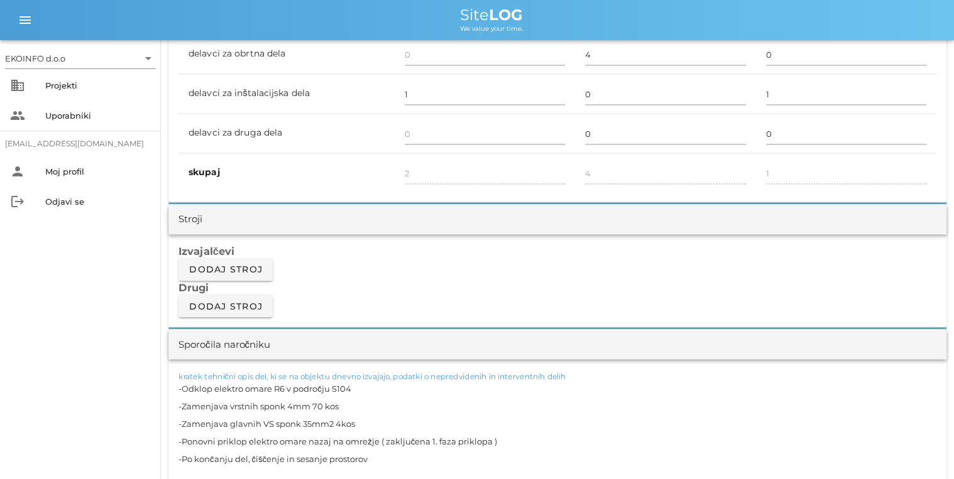
scroll to position [955, 0]
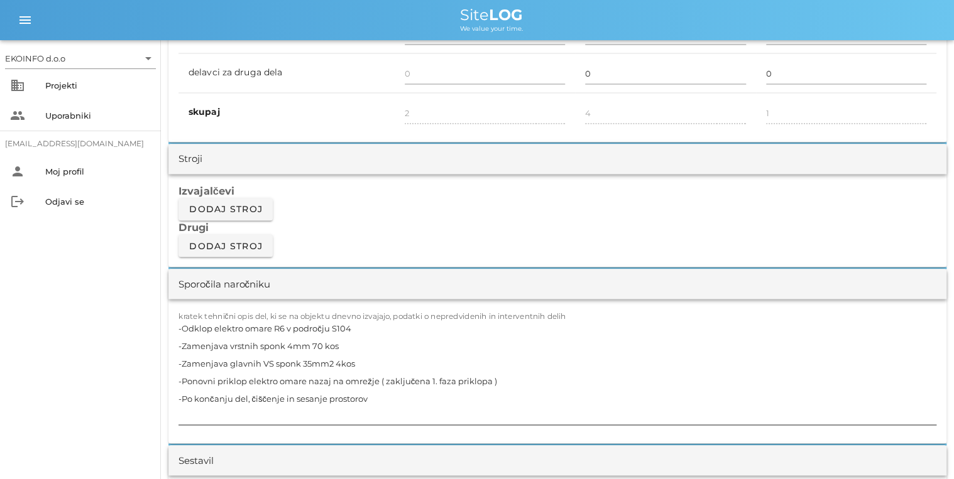
click at [590, 363] on textarea "-Odklop elektro omare R6 v področju S104 -Zamenjava vrstnih sponk 4mm 70 kos -Z…" at bounding box center [557, 372] width 758 height 106
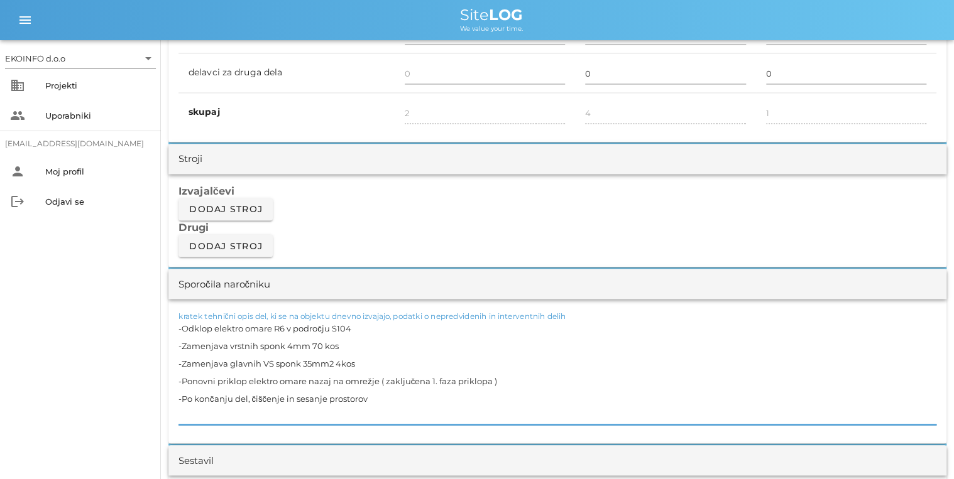
drag, startPoint x: 388, startPoint y: 395, endPoint x: 175, endPoint y: 400, distance: 213.1
click at [175, 400] on div "kratek tehnični opis del, ki se na objektu dnevno izvajajo, podatki o nepredvid…" at bounding box center [557, 371] width 778 height 145
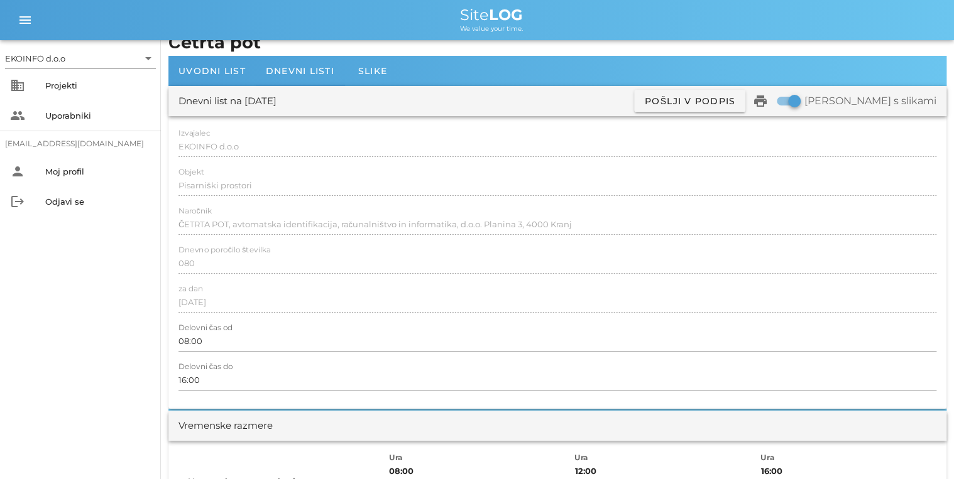
scroll to position [0, 0]
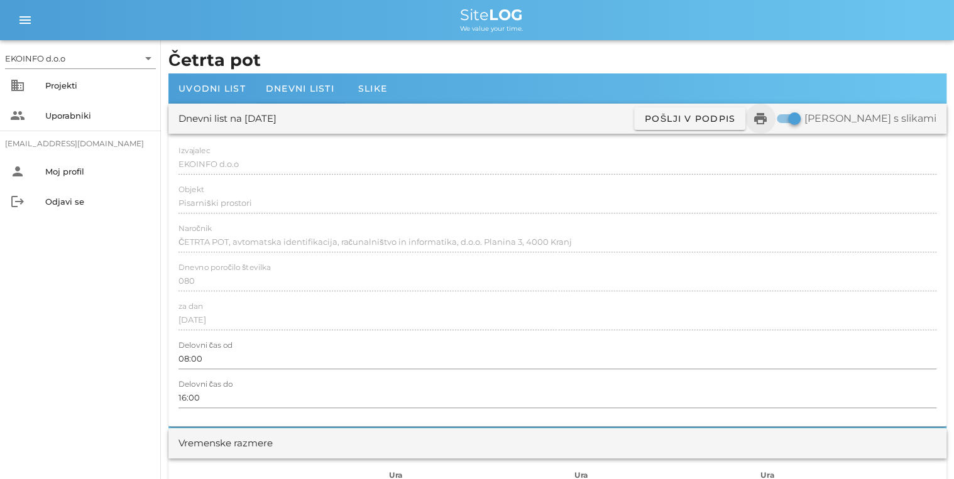
type textarea "-Odklop elektro omare R6 v področju S104 -Zamenjava vrstnih sponk 4mm 70 kos -Z…"
click at [768, 118] on icon "print" at bounding box center [760, 118] width 15 height 15
